Goal: Information Seeking & Learning: Learn about a topic

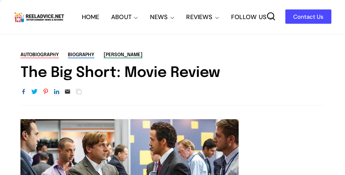
click at [172, 88] on div "autobiography biography [PERSON_NAME] The Big Short: Movie Review URL Copied" at bounding box center [172, 78] width 345 height 54
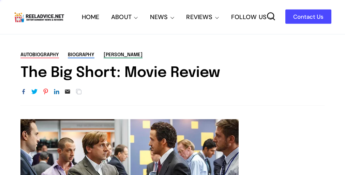
click at [172, 88] on div "autobiography biography [PERSON_NAME] The Big Short: Movie Review URL Copied" at bounding box center [172, 78] width 345 height 54
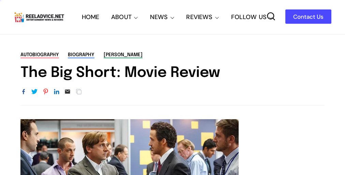
click at [172, 88] on div "autobiography biography [PERSON_NAME] The Big Short: Movie Review URL Copied" at bounding box center [172, 78] width 345 height 54
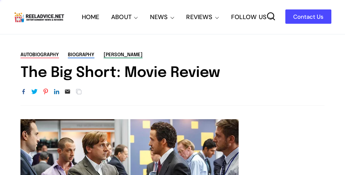
click at [172, 88] on div "autobiography biography [PERSON_NAME] The Big Short: Movie Review URL Copied" at bounding box center [172, 78] width 345 height 54
